Goal: Check status: Verify the current state of an ongoing process or item

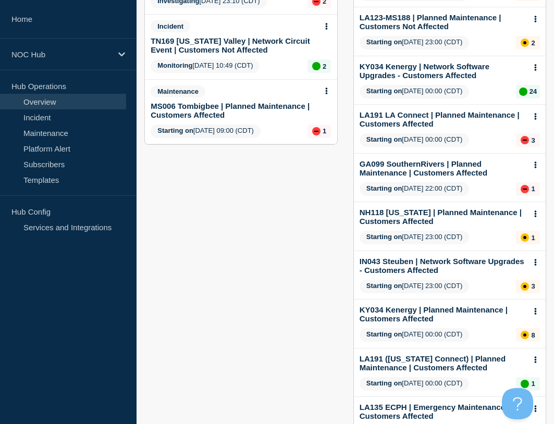
scroll to position [261, 0]
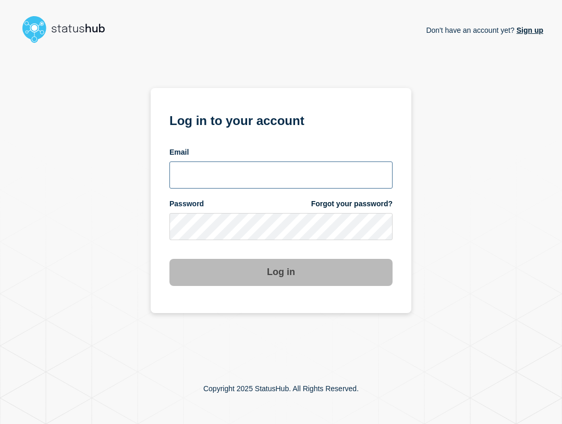
type input "ben.velasco@conexon.us"
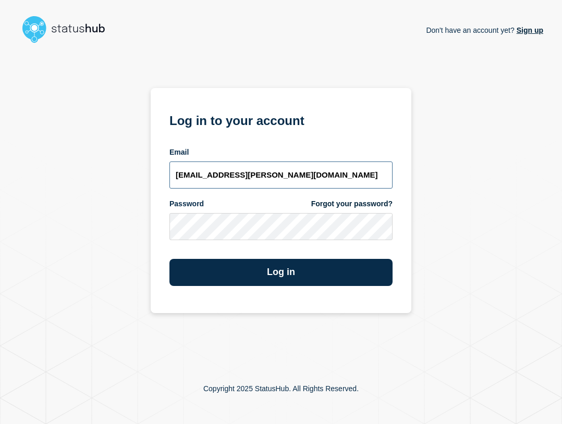
click at [317, 174] on input "ben.velasco@conexon.us" at bounding box center [280, 175] width 223 height 27
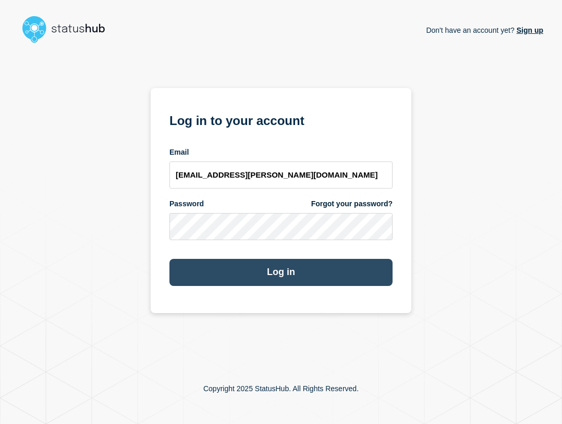
click at [333, 265] on button "Log in" at bounding box center [280, 272] width 223 height 27
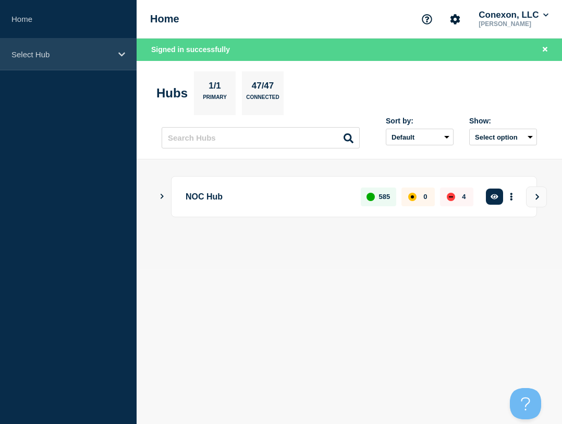
click at [97, 49] on div "Select Hub" at bounding box center [68, 55] width 137 height 32
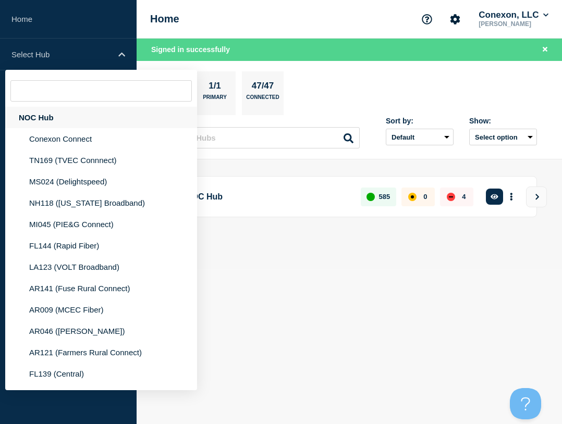
click at [102, 117] on div "NOC Hub" at bounding box center [101, 117] width 192 height 21
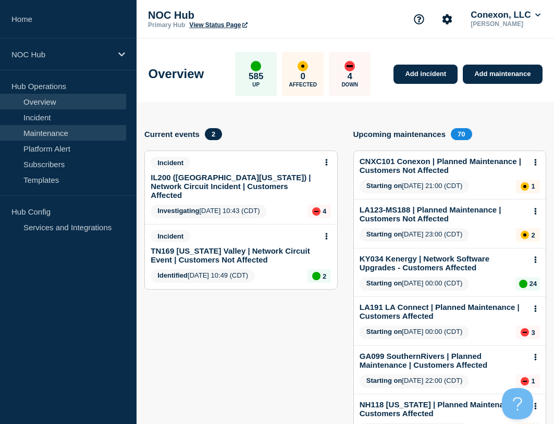
click at [76, 131] on link "Maintenance" at bounding box center [63, 133] width 126 height 16
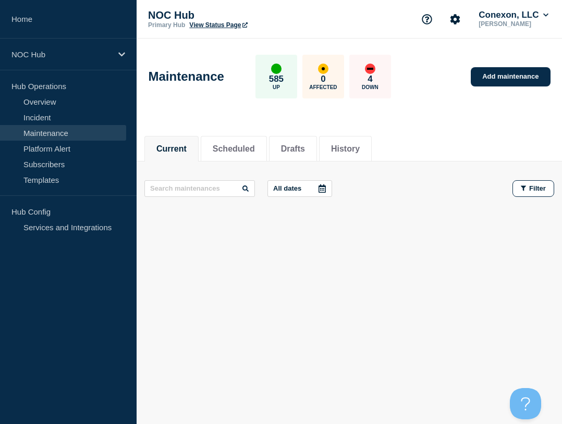
click at [286, 187] on p "All dates" at bounding box center [287, 189] width 28 height 8
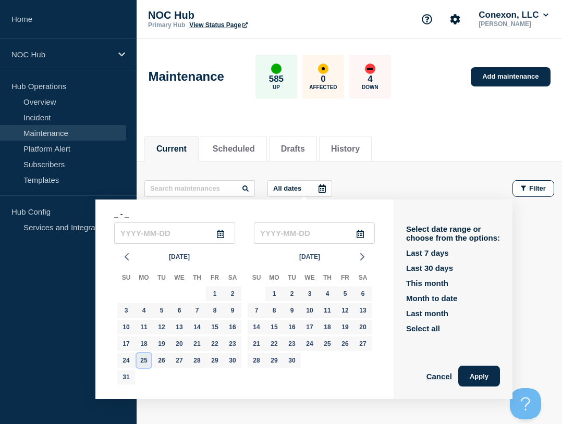
click at [140, 364] on div "25" at bounding box center [144, 360] width 15 height 15
type input "2025-08-25"
click at [144, 364] on div "25" at bounding box center [144, 360] width 15 height 15
type input "2025-08-25"
click at [489, 376] on button "Apply" at bounding box center [479, 376] width 42 height 21
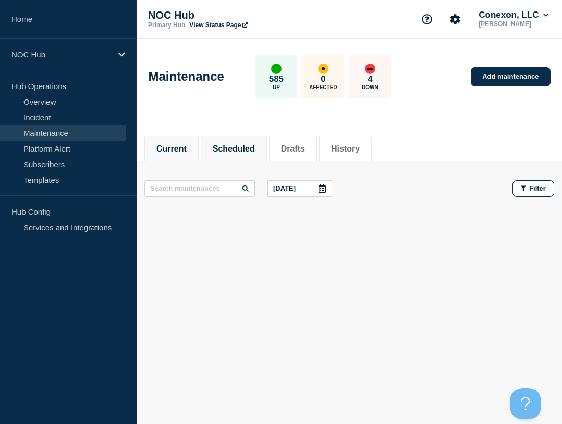
click at [241, 149] on button "Scheduled" at bounding box center [234, 148] width 42 height 9
